Goal: Transaction & Acquisition: Subscribe to service/newsletter

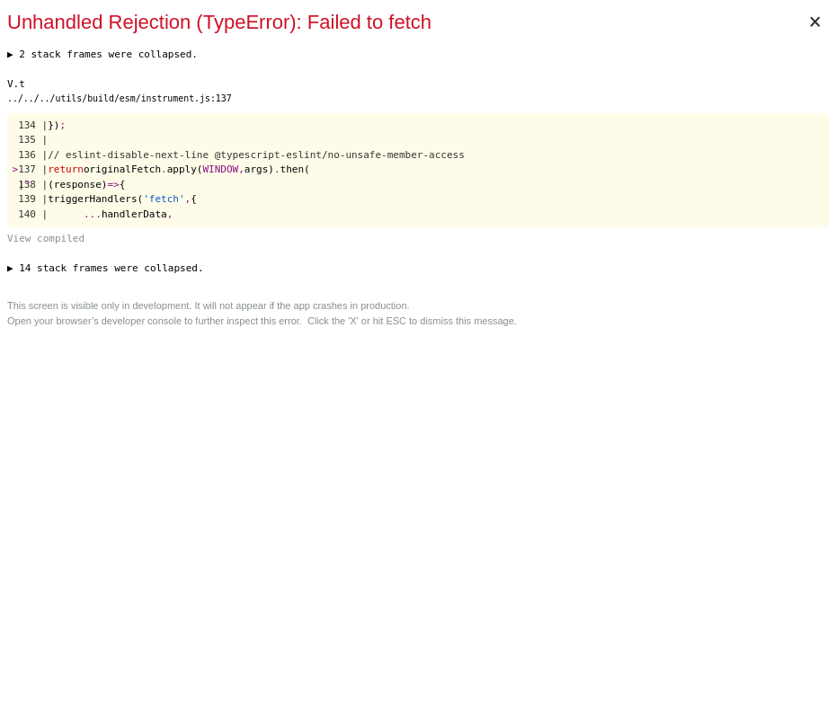
click at [647, 373] on div "× Unhandled Rejection (TypeError): Failed to fetch ▶ 2 stack frames were collap…" at bounding box center [418, 354] width 836 height 708
click at [595, 484] on div "× Unhandled Rejection (TypeError): Failed to fetch ▶ 2 stack frames were collap…" at bounding box center [418, 354] width 836 height 708
click at [600, 458] on div "× Unhandled Rejection (TypeError): Failed to fetch ▶ 2 stack frames were collap…" at bounding box center [418, 354] width 836 height 708
click at [633, 448] on div "× Unhandled Rejection (TypeError): Failed to fetch ▶ 2 stack frames were collap…" at bounding box center [418, 354] width 836 height 708
click at [651, 491] on div "× Unhandled Rejection (TypeError): Failed to fetch ▶ 2 stack frames were collap…" at bounding box center [418, 354] width 836 height 708
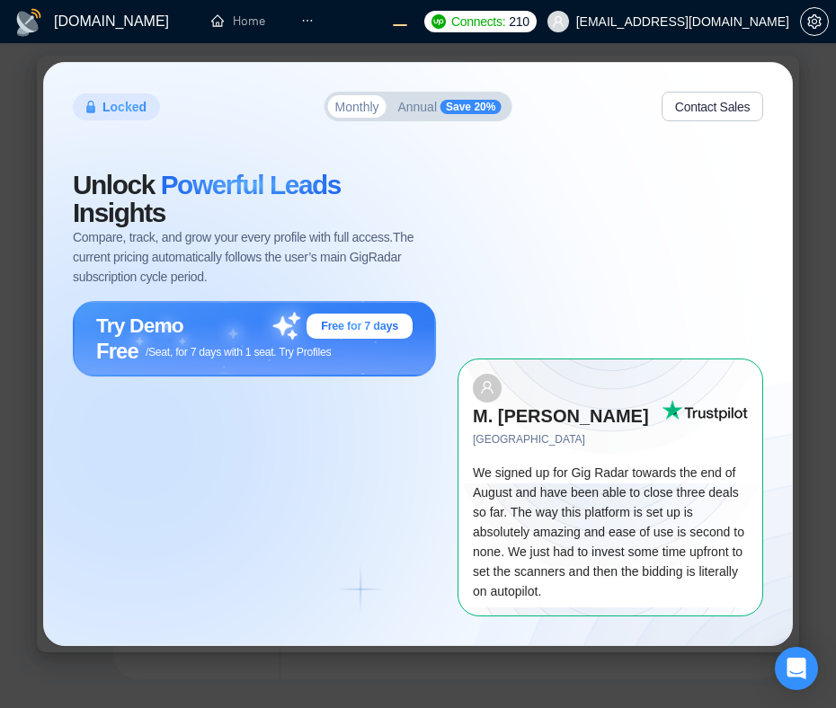
click at [430, 113] on span "Annual" at bounding box center [417, 107] width 40 height 13
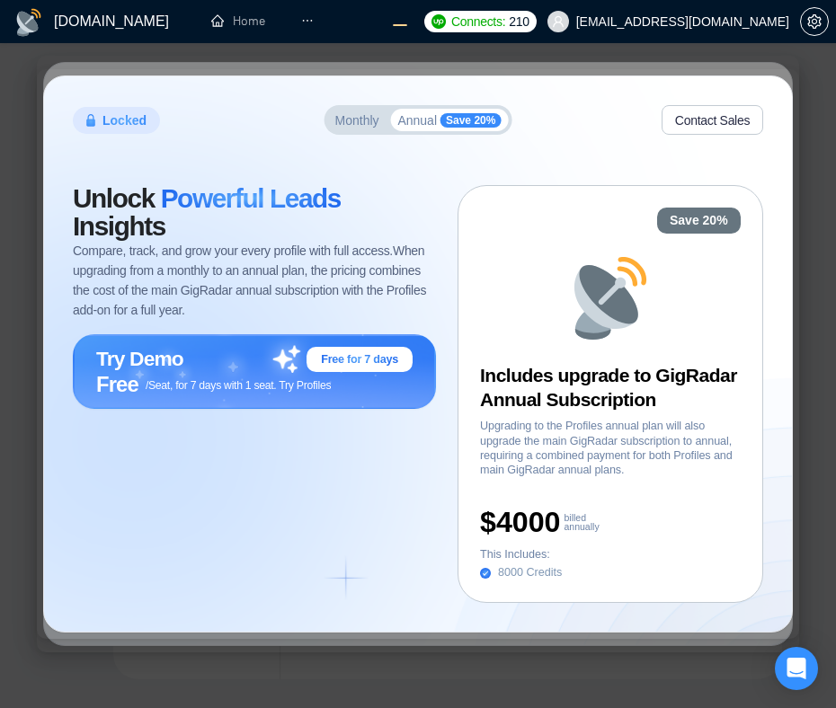
click at [350, 122] on span "Monthly" at bounding box center [357, 120] width 44 height 13
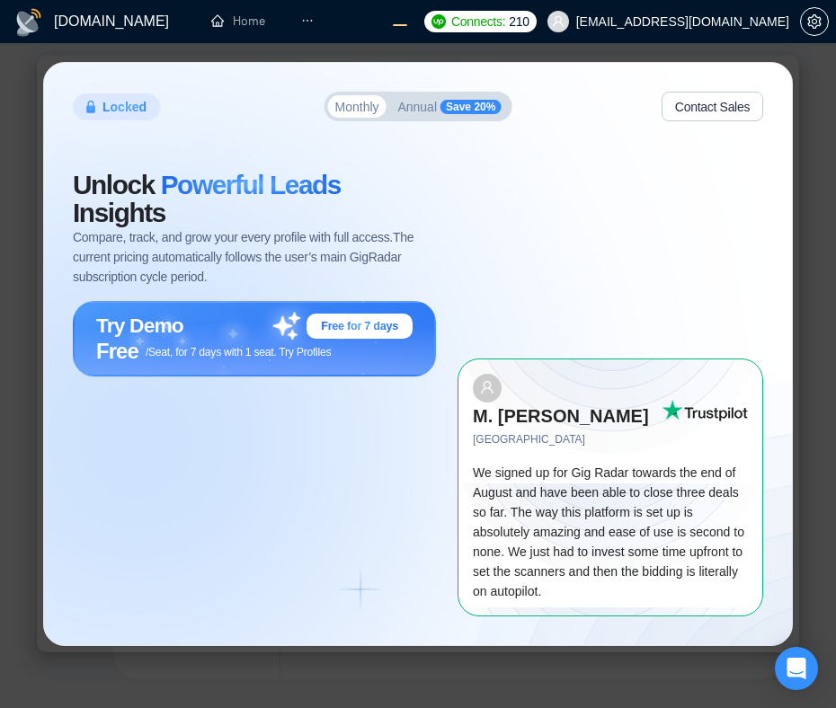
click at [290, 413] on div "Unlock Powerful Leads Insights Compare, track, and grow your every profile with…" at bounding box center [265, 394] width 385 height 444
click at [268, 454] on div "Unlock Powerful Leads Insights Compare, track, and grow your every profile with…" at bounding box center [265, 394] width 385 height 444
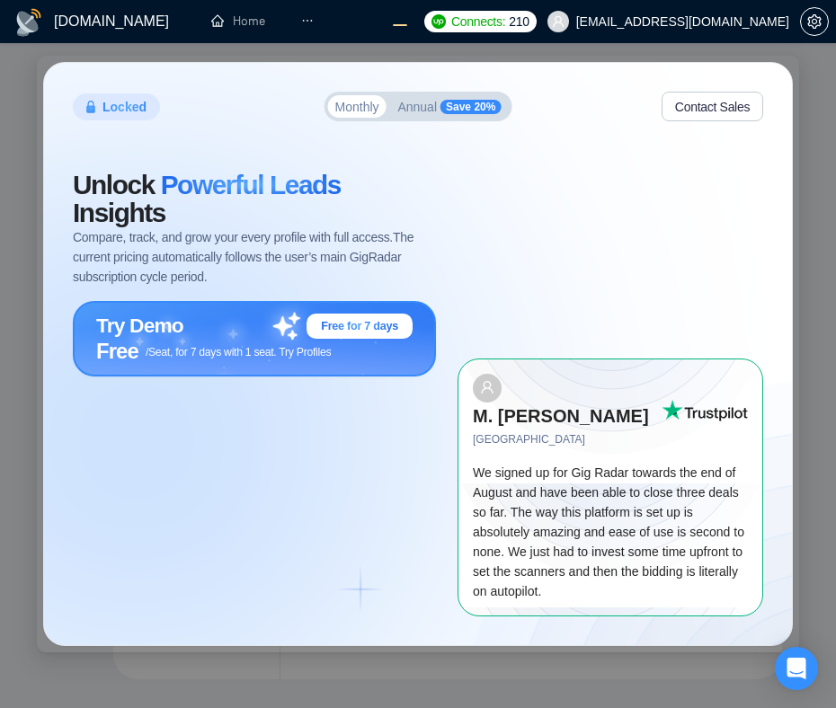
click at [209, 315] on div "Try Demo Free for 7 days" at bounding box center [254, 326] width 316 height 25
click at [420, 113] on span "Annual" at bounding box center [417, 107] width 40 height 13
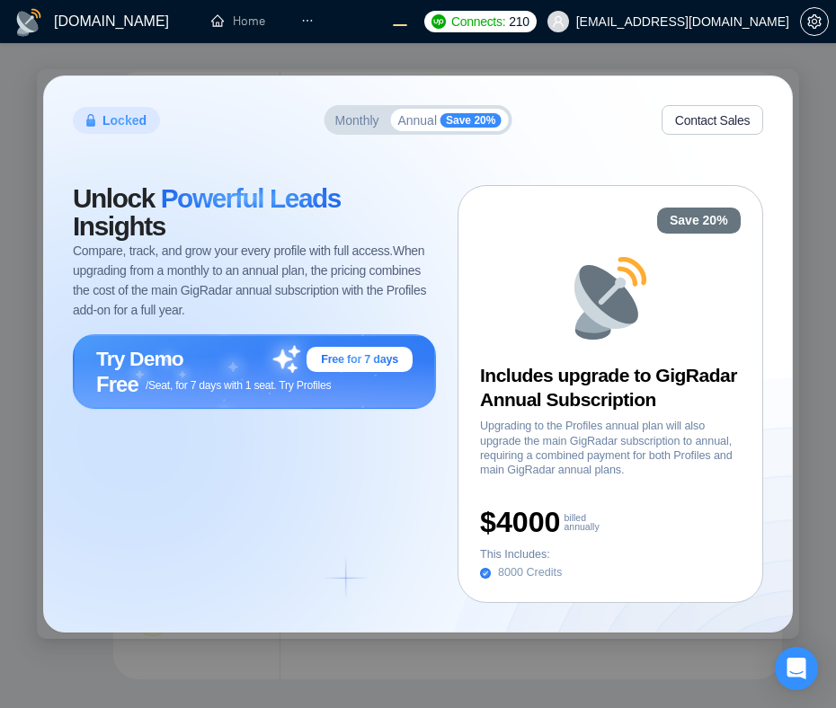
click at [345, 114] on span "Monthly" at bounding box center [357, 120] width 44 height 13
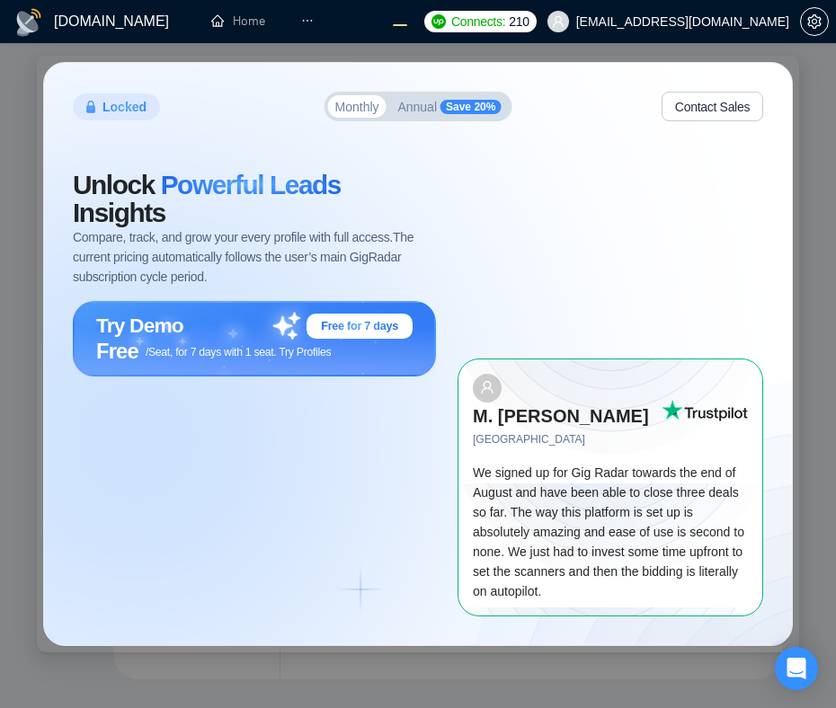
click at [410, 113] on span "Annual" at bounding box center [417, 107] width 40 height 13
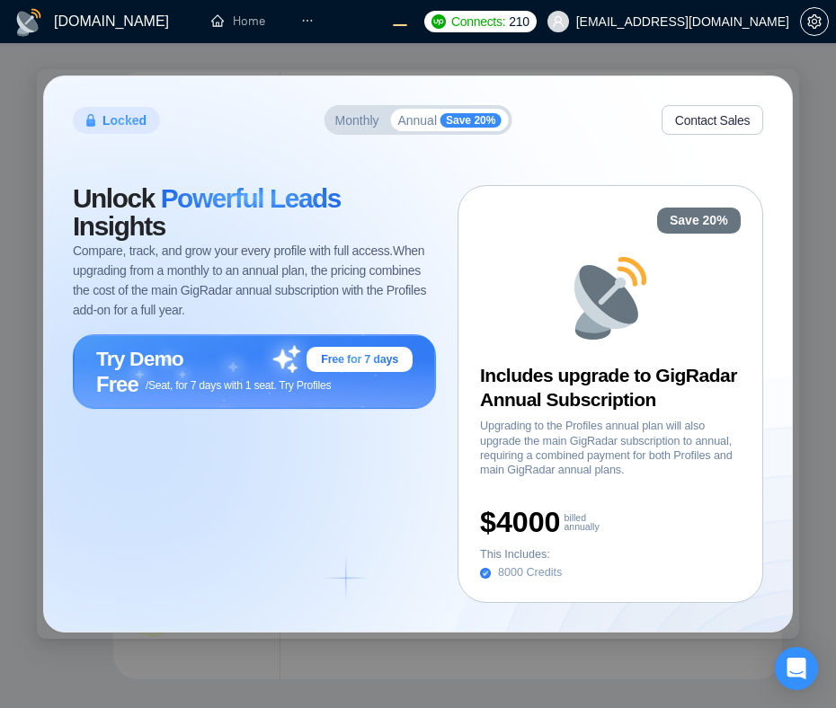
click at [370, 122] on span "Monthly" at bounding box center [357, 120] width 44 height 13
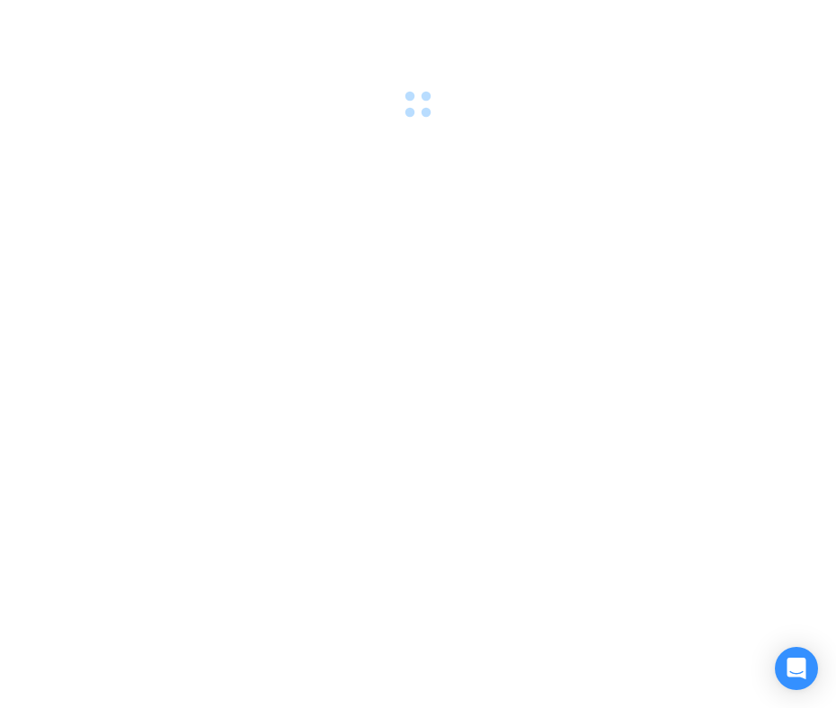
click at [640, 445] on div at bounding box center [418, 354] width 836 height 708
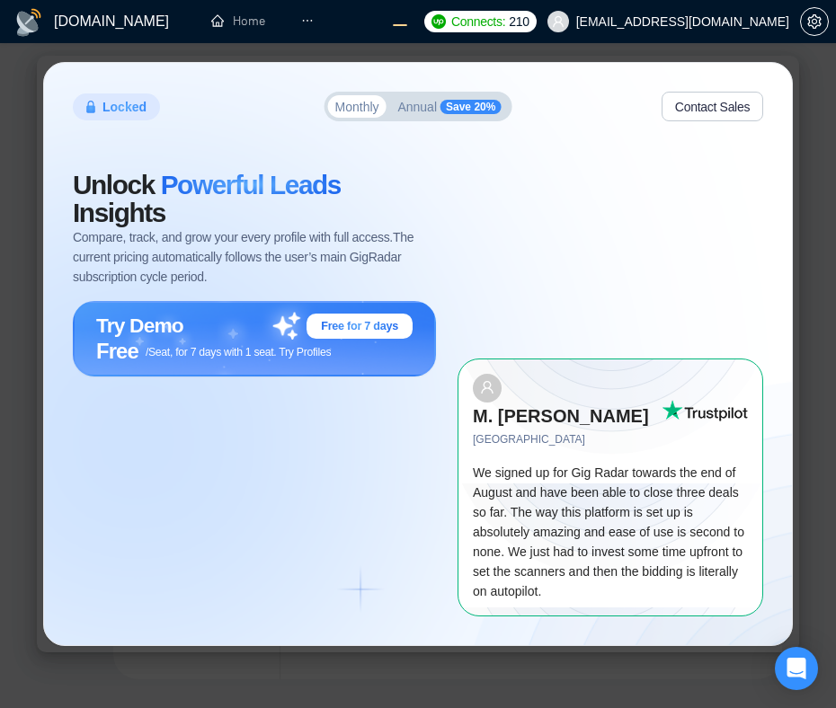
click at [342, 495] on div "Unlock Powerful Leads Insights Compare, track, and grow your every profile with…" at bounding box center [265, 394] width 385 height 444
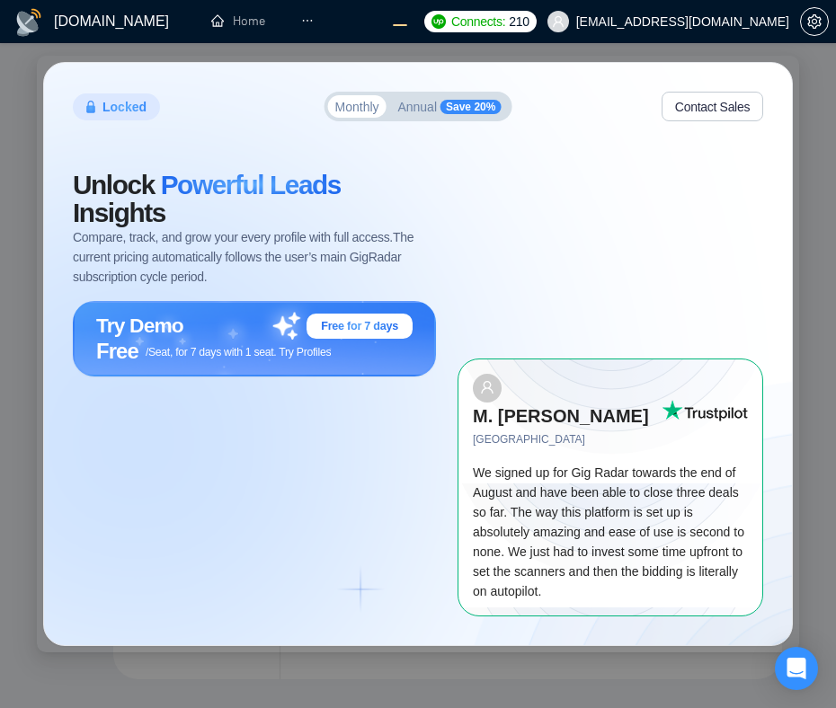
click at [329, 457] on div "Unlock Powerful Leads Insights Compare, track, and grow your every profile with…" at bounding box center [265, 394] width 385 height 444
click at [409, 429] on div "Unlock Powerful Leads Insights Compare, track, and grow your every profile with…" at bounding box center [265, 394] width 385 height 444
click at [315, 440] on div "Unlock Powerful Leads Insights Compare, track, and grow your every profile with…" at bounding box center [265, 394] width 385 height 444
click at [336, 457] on div "Unlock Powerful Leads Insights Compare, track, and grow your every profile with…" at bounding box center [265, 394] width 385 height 444
click at [424, 113] on span "Annual" at bounding box center [417, 107] width 40 height 13
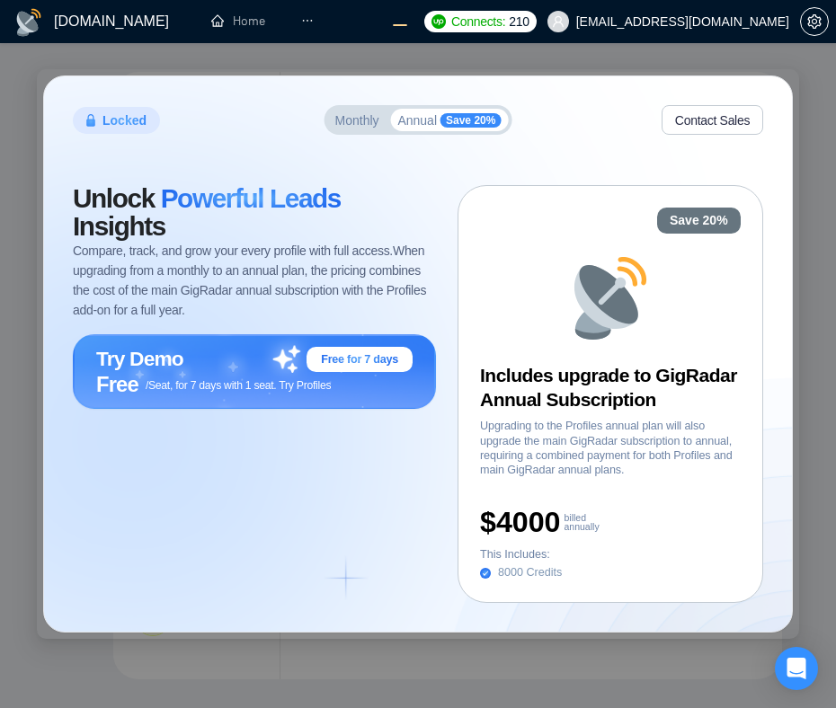
click at [350, 120] on span "Monthly" at bounding box center [357, 120] width 44 height 13
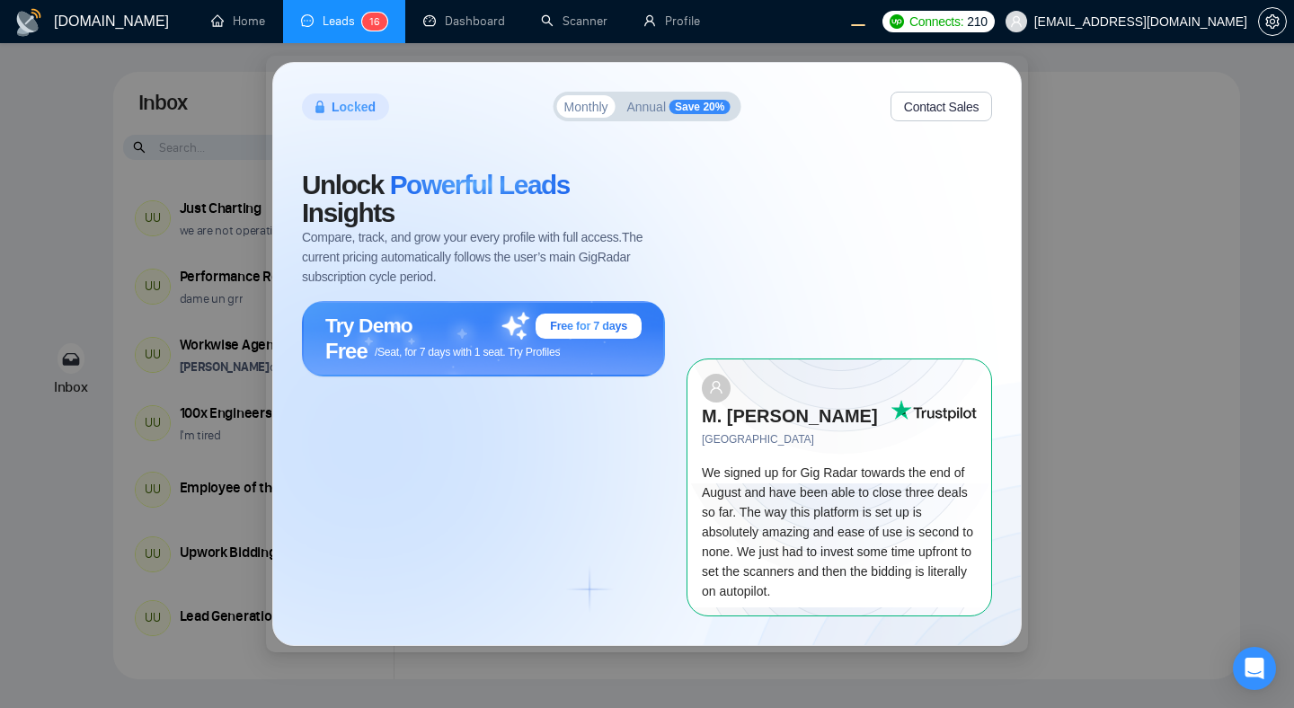
click at [699, 370] on div "M. Yousuf Ayub Bahrain We signed up for Gig Radar towards the end of August and…" at bounding box center [840, 394] width 306 height 444
click at [648, 113] on span "Annual" at bounding box center [646, 107] width 40 height 13
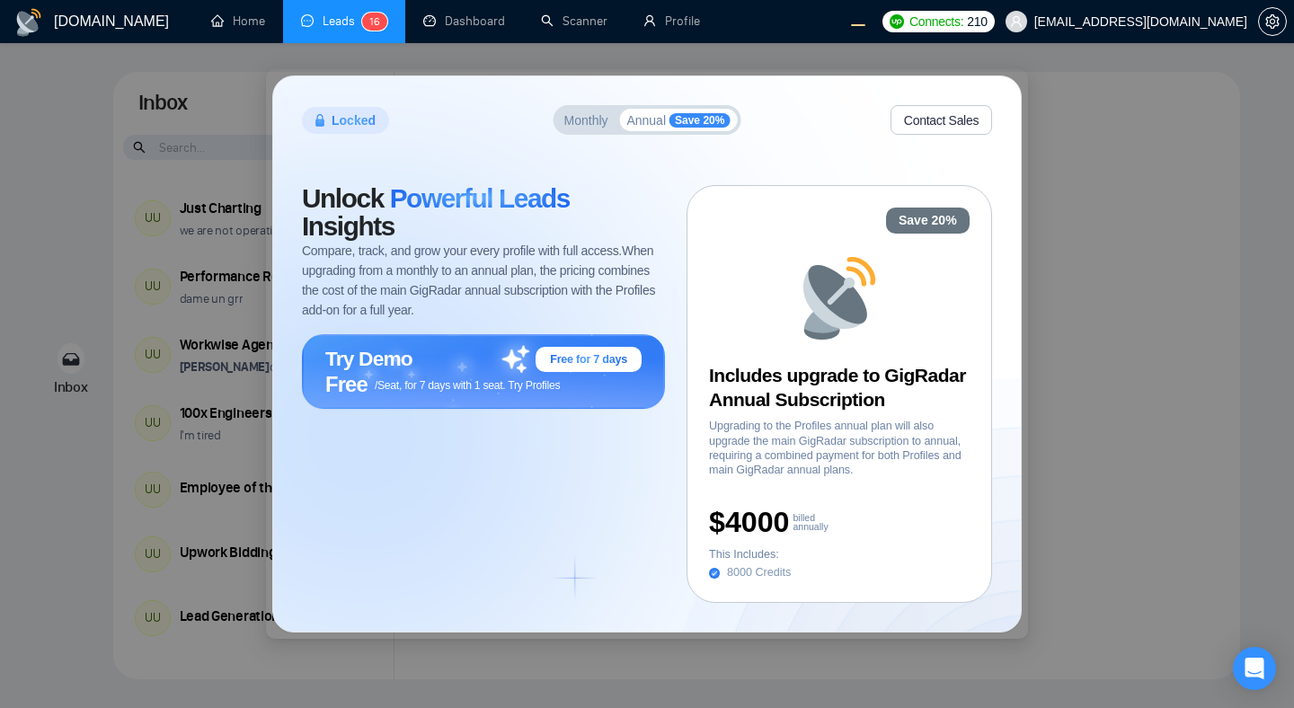
click at [557, 112] on button "Monthly" at bounding box center [586, 120] width 58 height 22
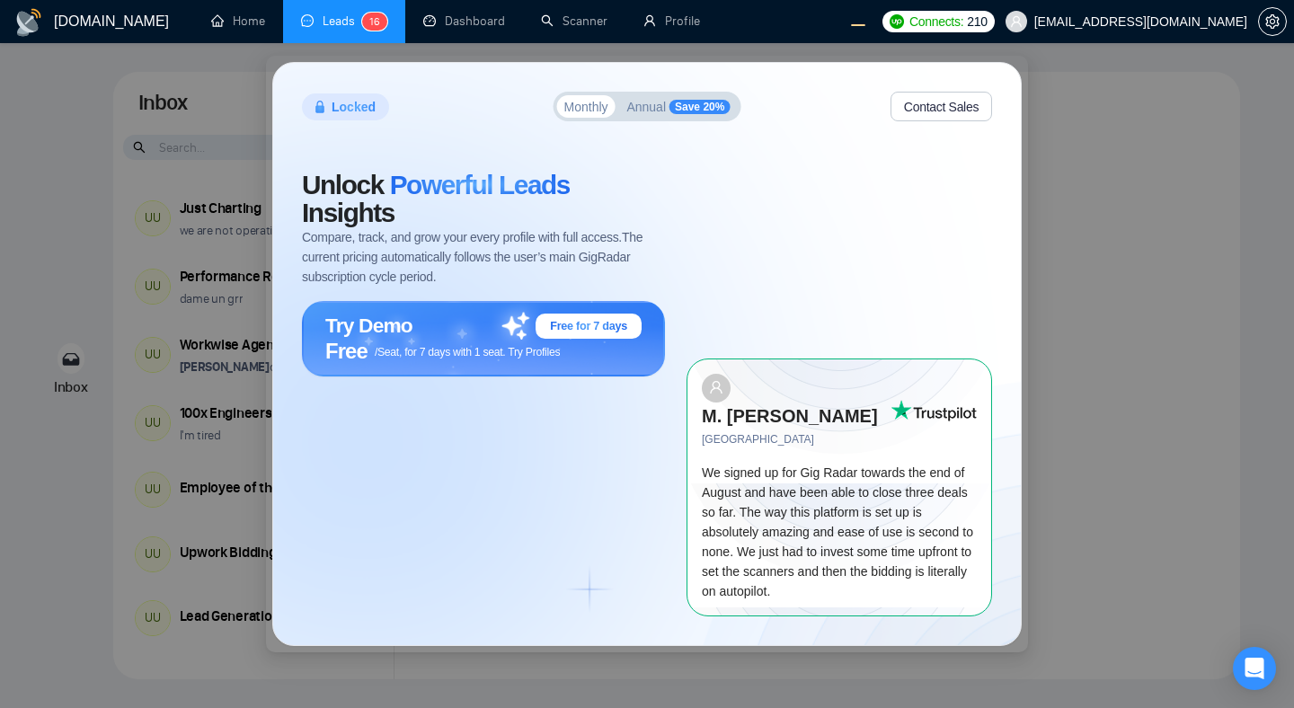
click at [611, 113] on button "Monthly" at bounding box center [586, 106] width 58 height 22
click at [629, 113] on span "Annual" at bounding box center [646, 107] width 40 height 13
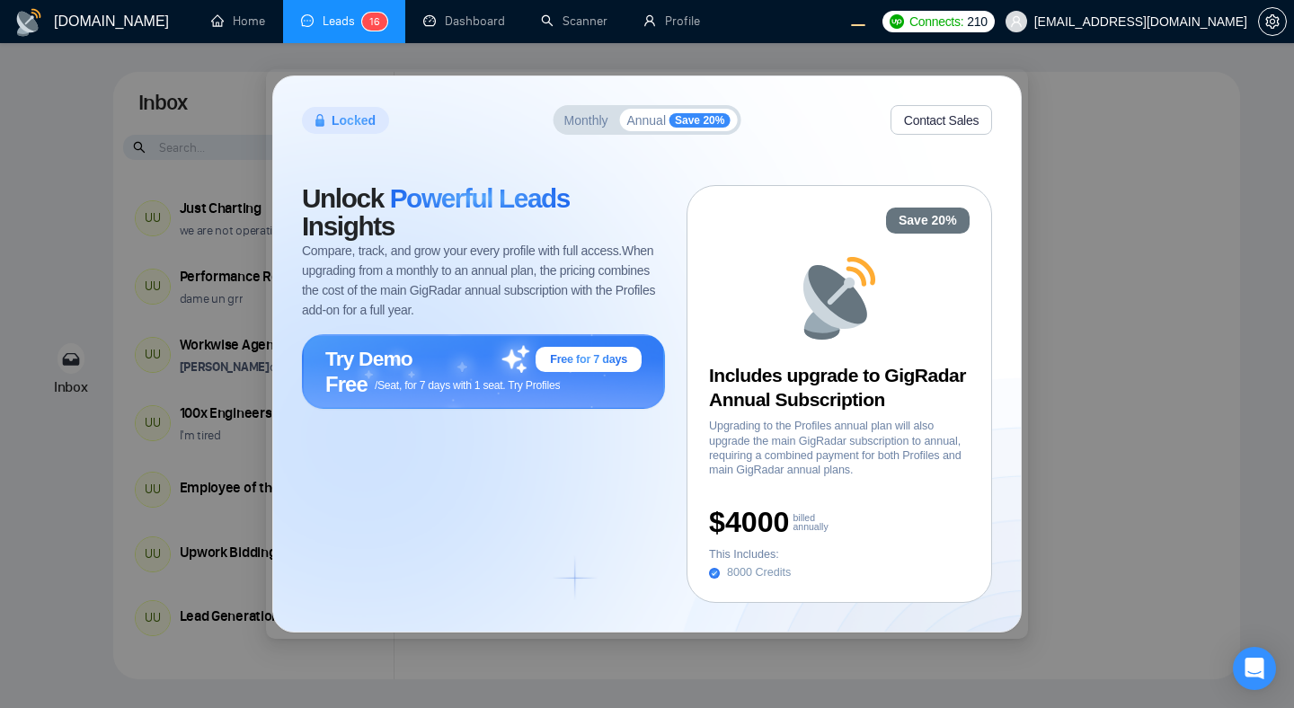
click at [564, 118] on span "Monthly" at bounding box center [586, 120] width 44 height 13
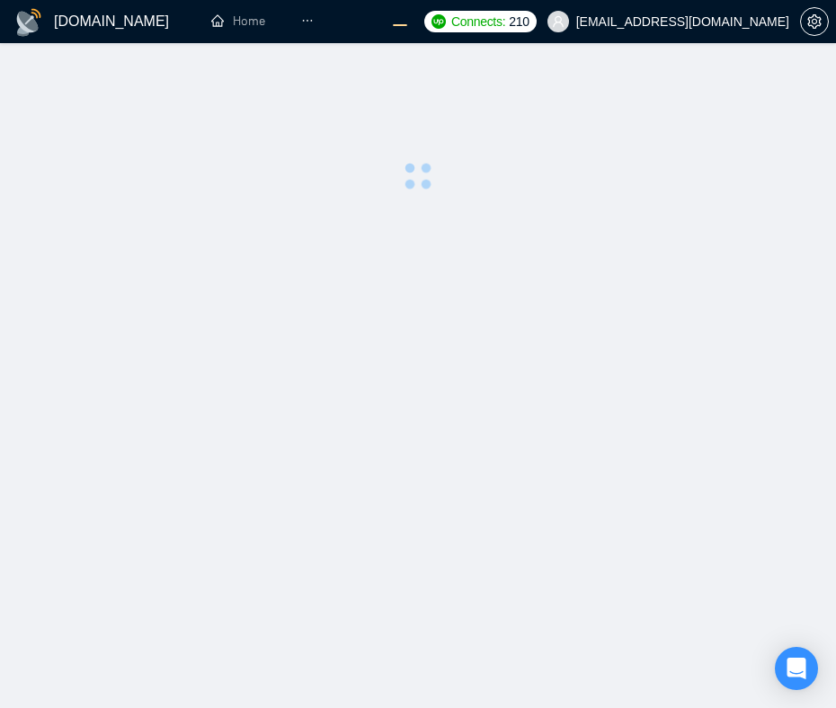
click at [506, 72] on div at bounding box center [418, 131] width 778 height 119
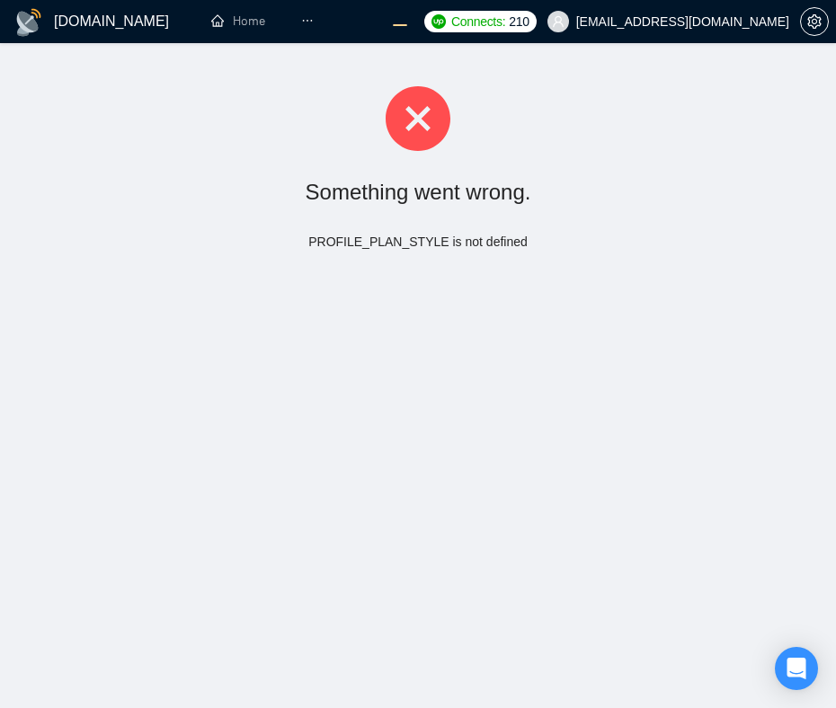
click at [277, 164] on div "Something went wrong. PROFILE_PLAN_STYLE is not defined" at bounding box center [418, 169] width 836 height 252
click at [813, 30] on button "button" at bounding box center [814, 21] width 29 height 29
click at [668, 250] on div "PROFILE_PLAN_STYLE is not defined" at bounding box center [418, 242] width 778 height 19
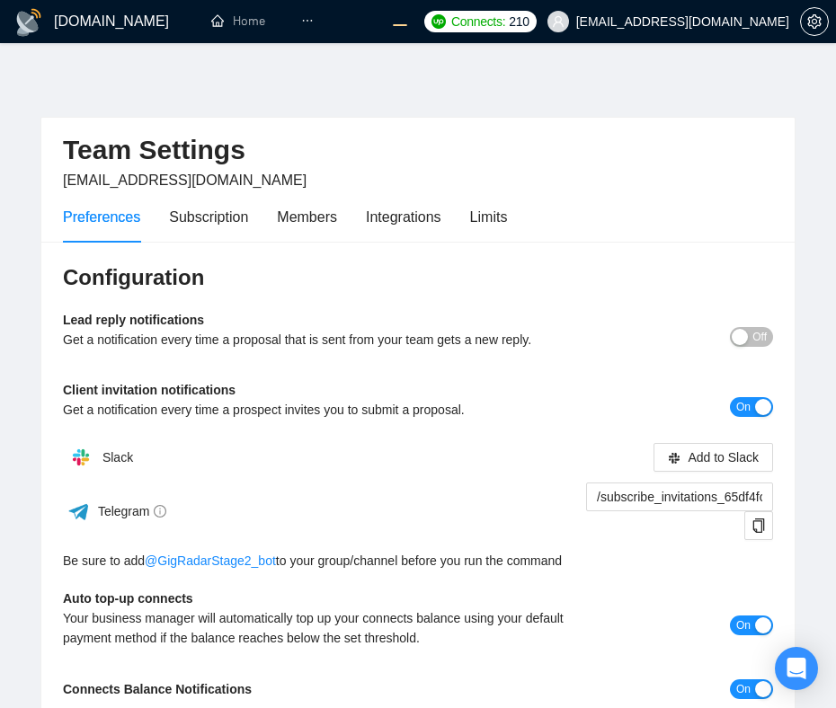
click at [315, 25] on li at bounding box center [307, 21] width 49 height 43
click at [301, 23] on icon "ellipsis" at bounding box center [307, 20] width 13 height 13
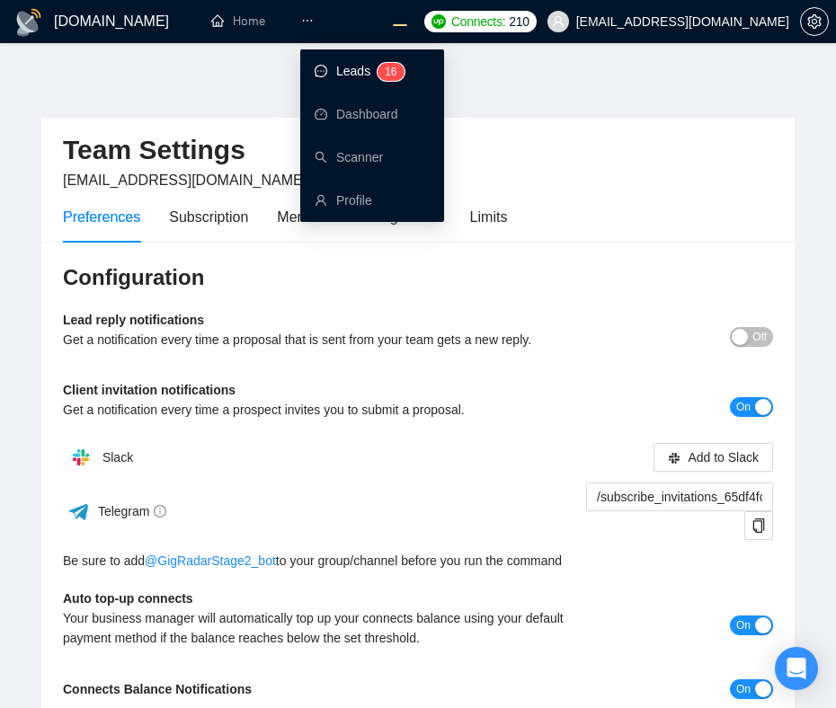
click at [316, 78] on link "Leads 1 6" at bounding box center [360, 71] width 90 height 14
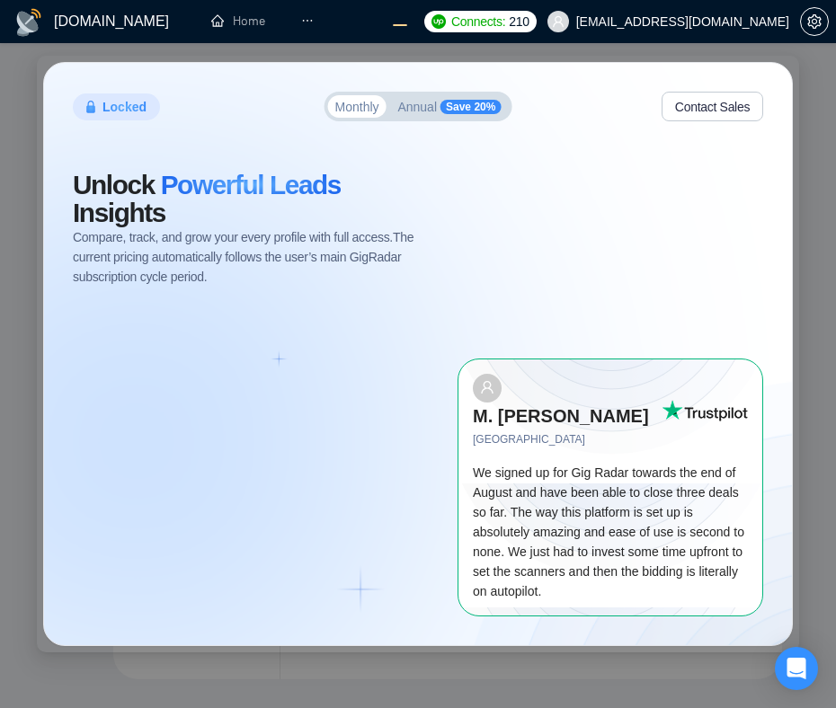
click at [415, 113] on span "Annual" at bounding box center [417, 107] width 40 height 13
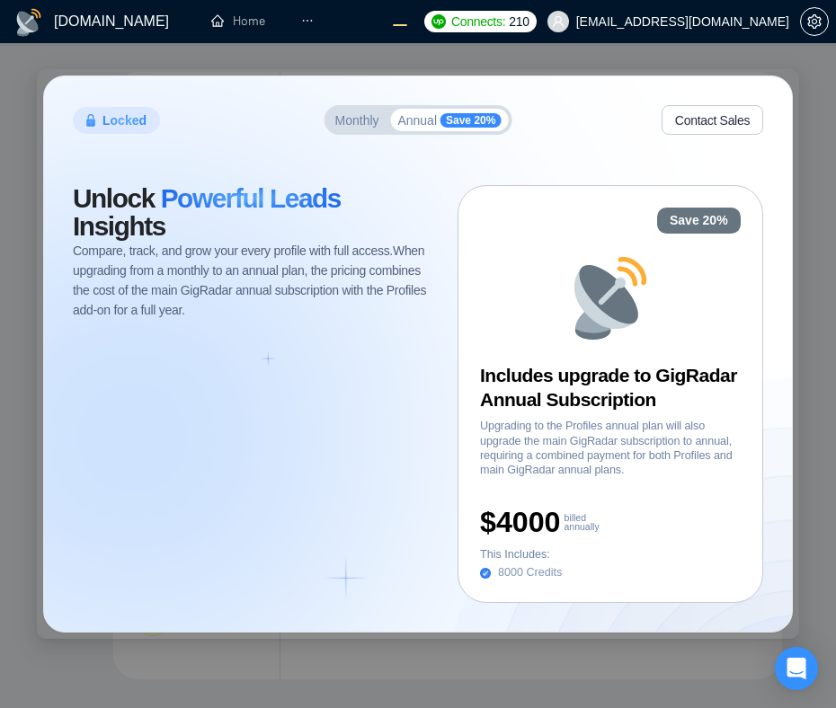
click at [352, 117] on span "Monthly" at bounding box center [357, 120] width 44 height 13
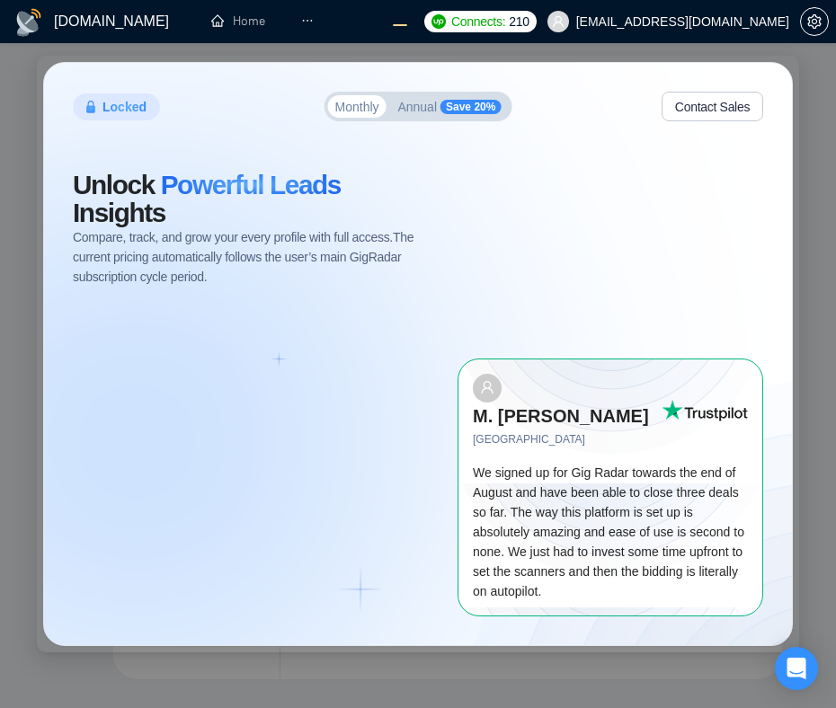
click at [298, 400] on div "Unlock Powerful Leads Insights Compare, track, and grow your every profile with…" at bounding box center [265, 394] width 385 height 444
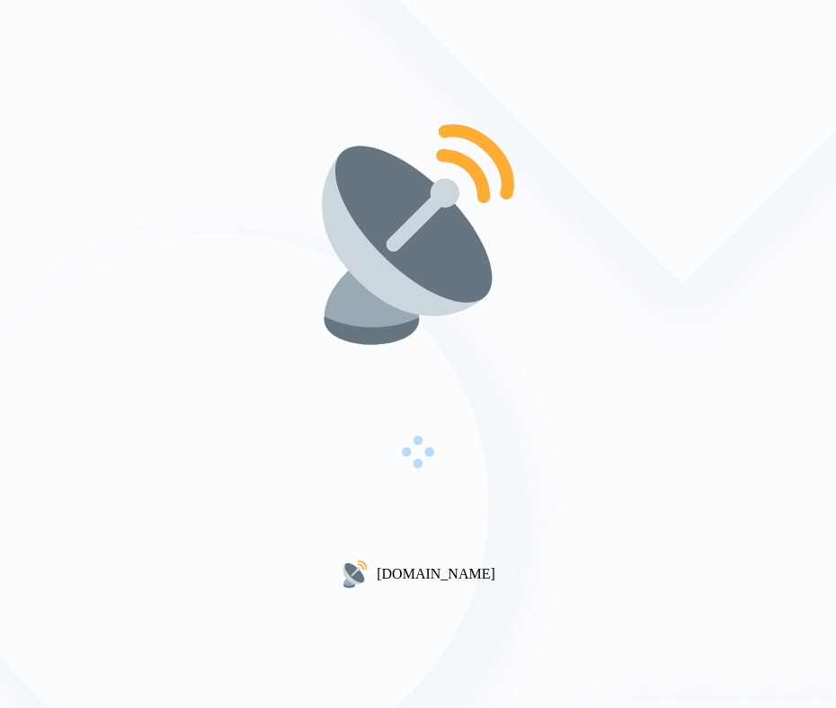
click at [688, 352] on div "[DOMAIN_NAME]" at bounding box center [418, 354] width 836 height 708
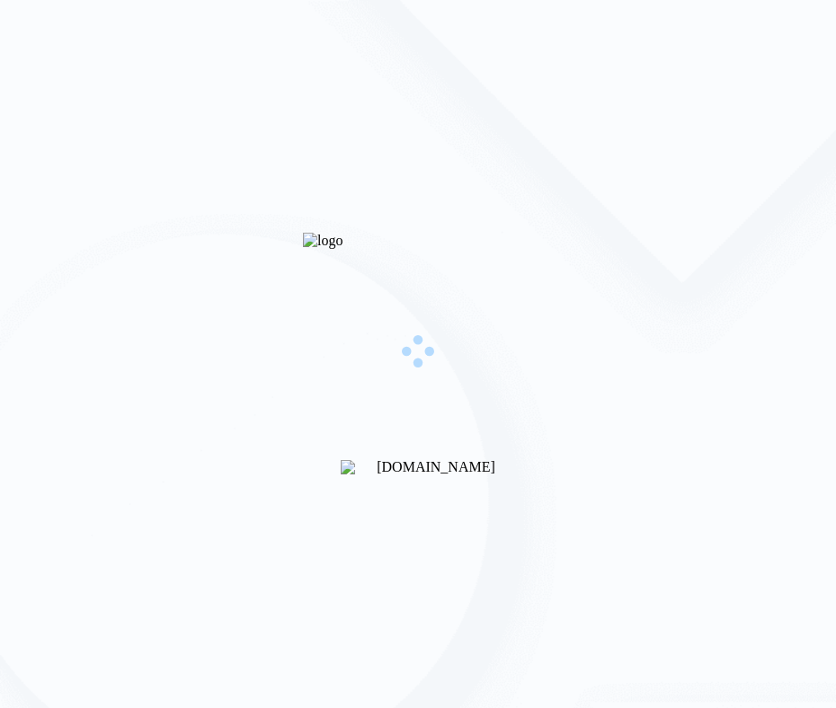
click at [705, 173] on div "[DOMAIN_NAME]" at bounding box center [418, 354] width 836 height 708
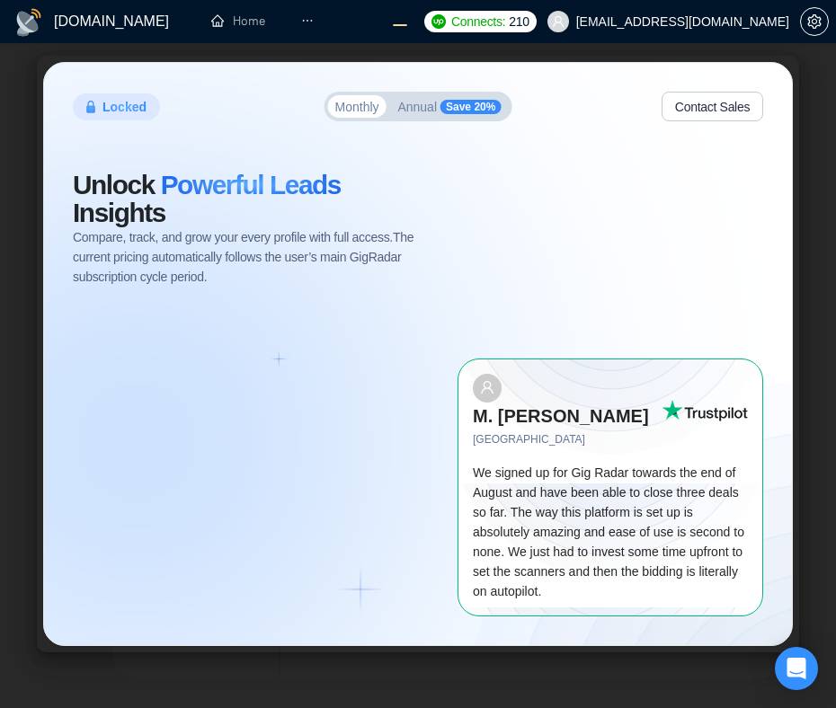
click at [422, 113] on span "Annual" at bounding box center [417, 107] width 40 height 13
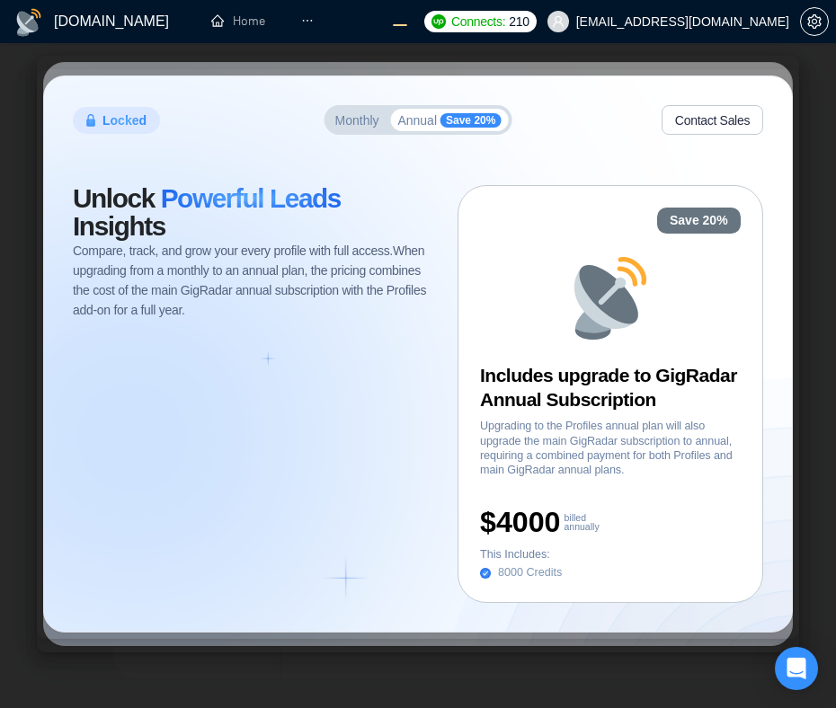
click at [344, 111] on button "Monthly" at bounding box center [357, 120] width 58 height 22
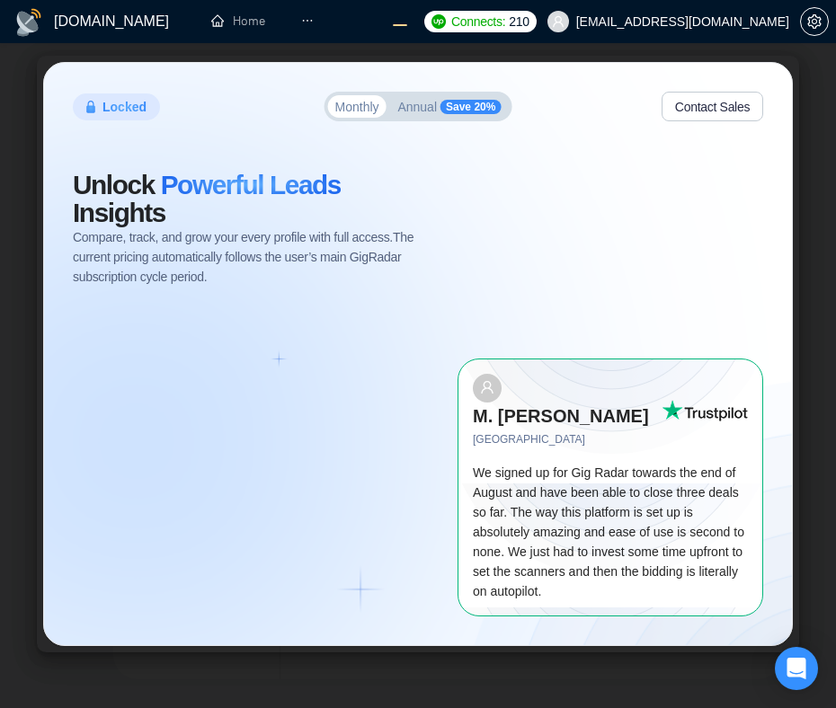
click at [412, 110] on button "Annual Save 20%" at bounding box center [449, 106] width 118 height 22
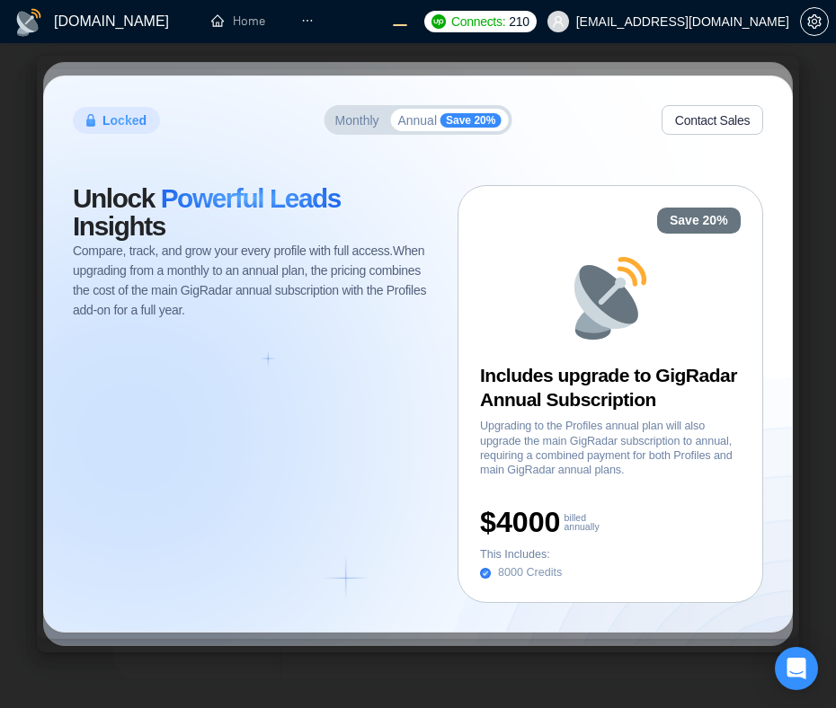
click at [324, 120] on div "Monthly Annual Save 20%" at bounding box center [418, 120] width 188 height 30
click at [354, 119] on span "Monthly" at bounding box center [357, 120] width 44 height 13
